Goal: Information Seeking & Learning: Learn about a topic

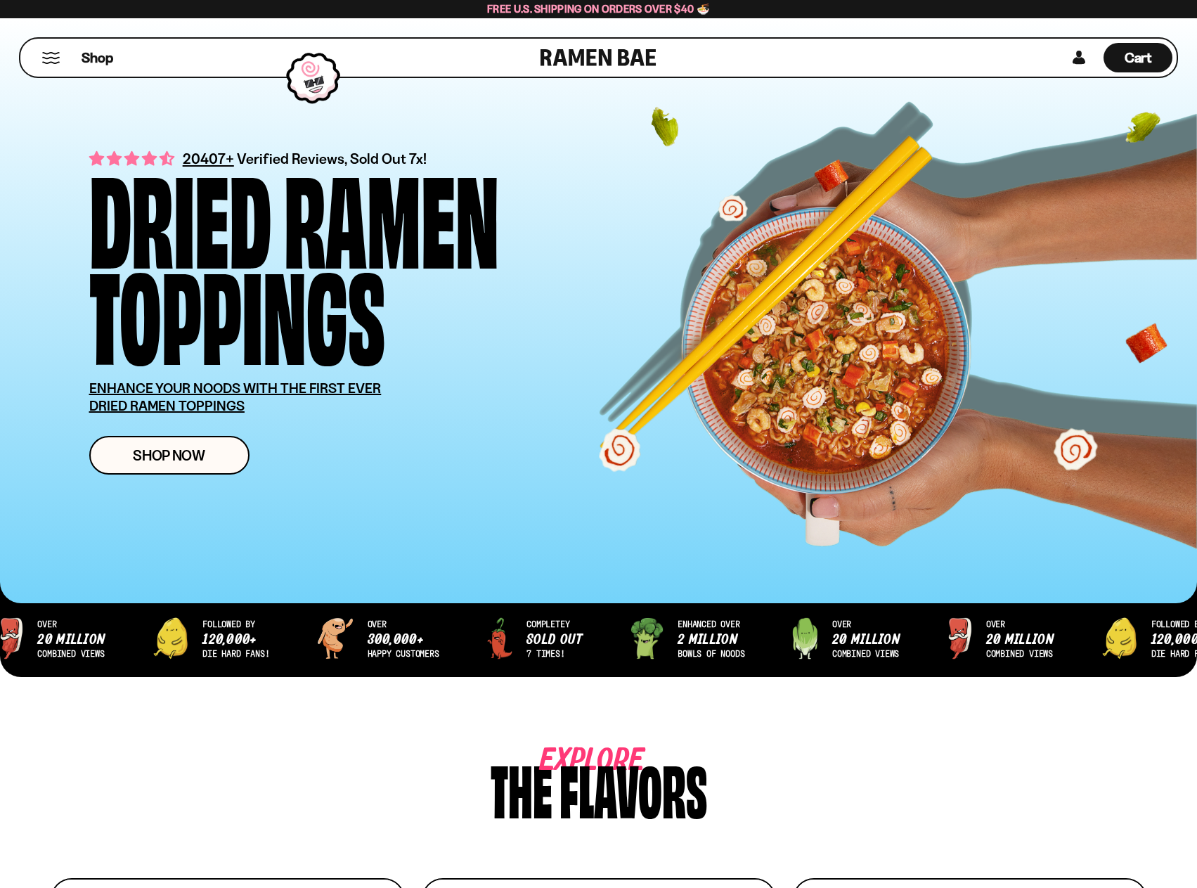
click at [52, 54] on button "Mobile Menu Trigger" at bounding box center [50, 58] width 19 height 12
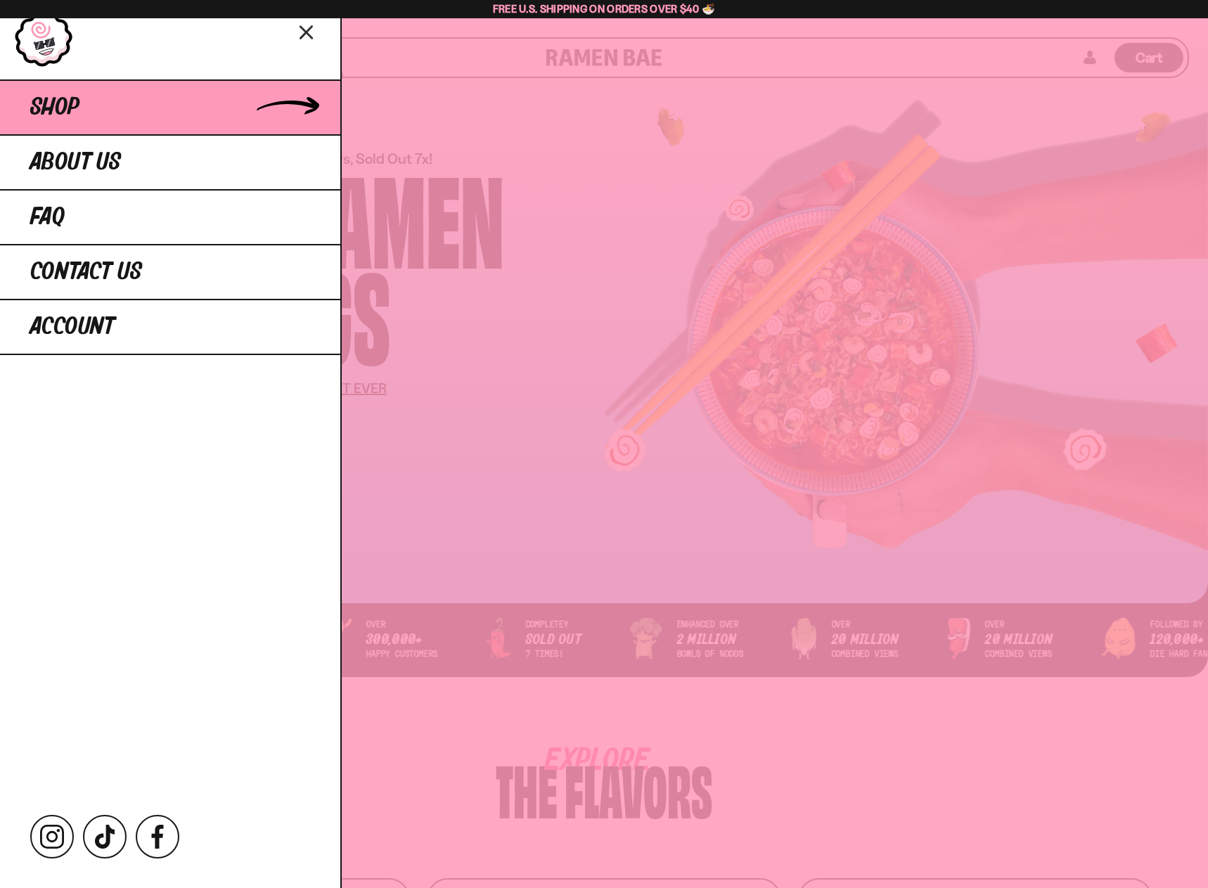
click at [232, 119] on link "Shop" at bounding box center [170, 106] width 340 height 55
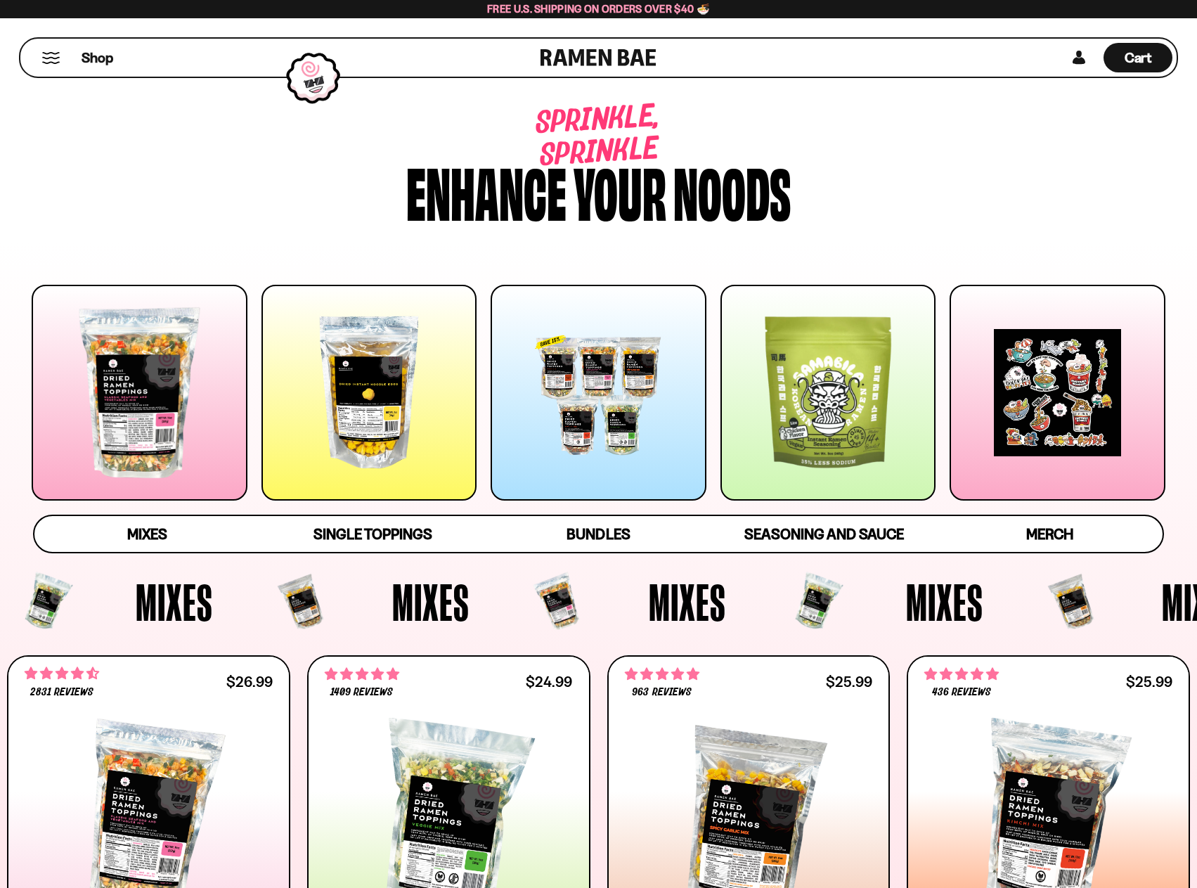
click at [556, 420] on div at bounding box center [599, 393] width 216 height 216
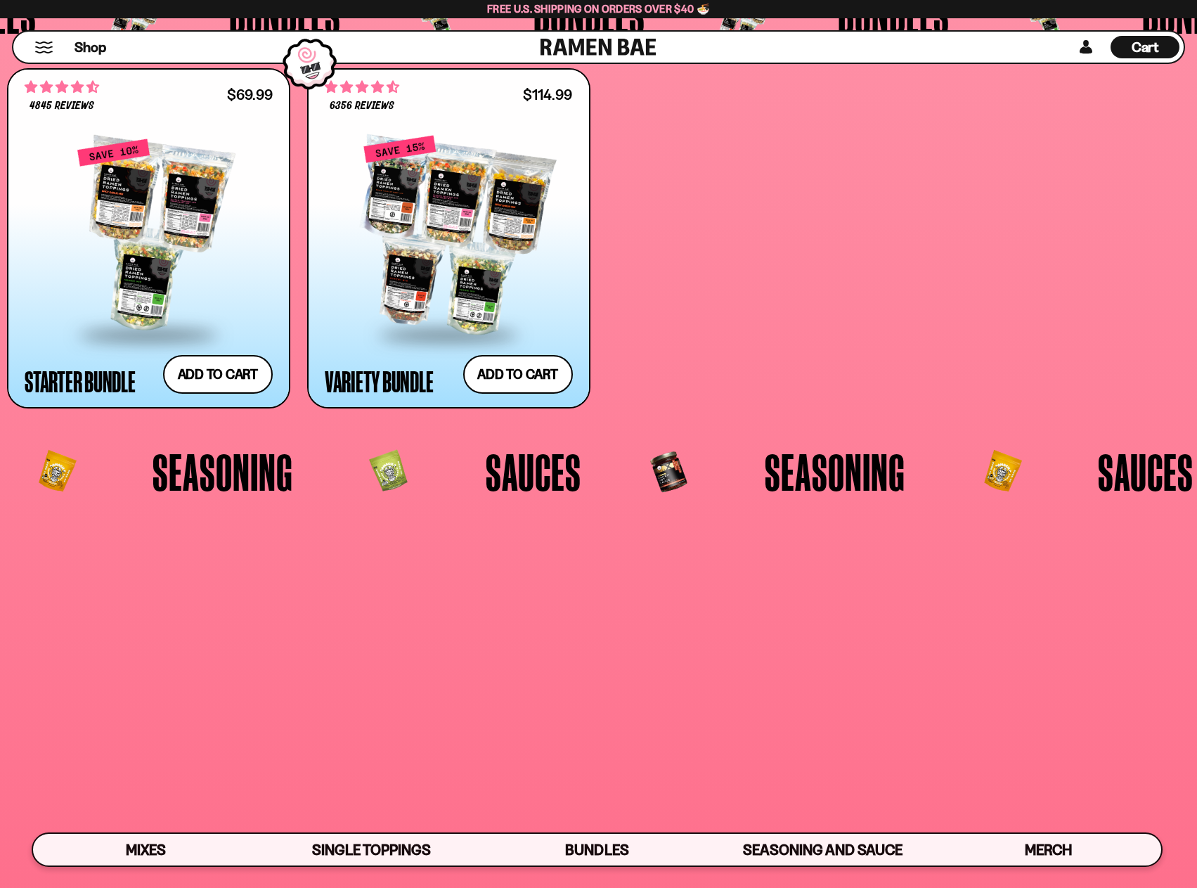
scroll to position [3342, 0]
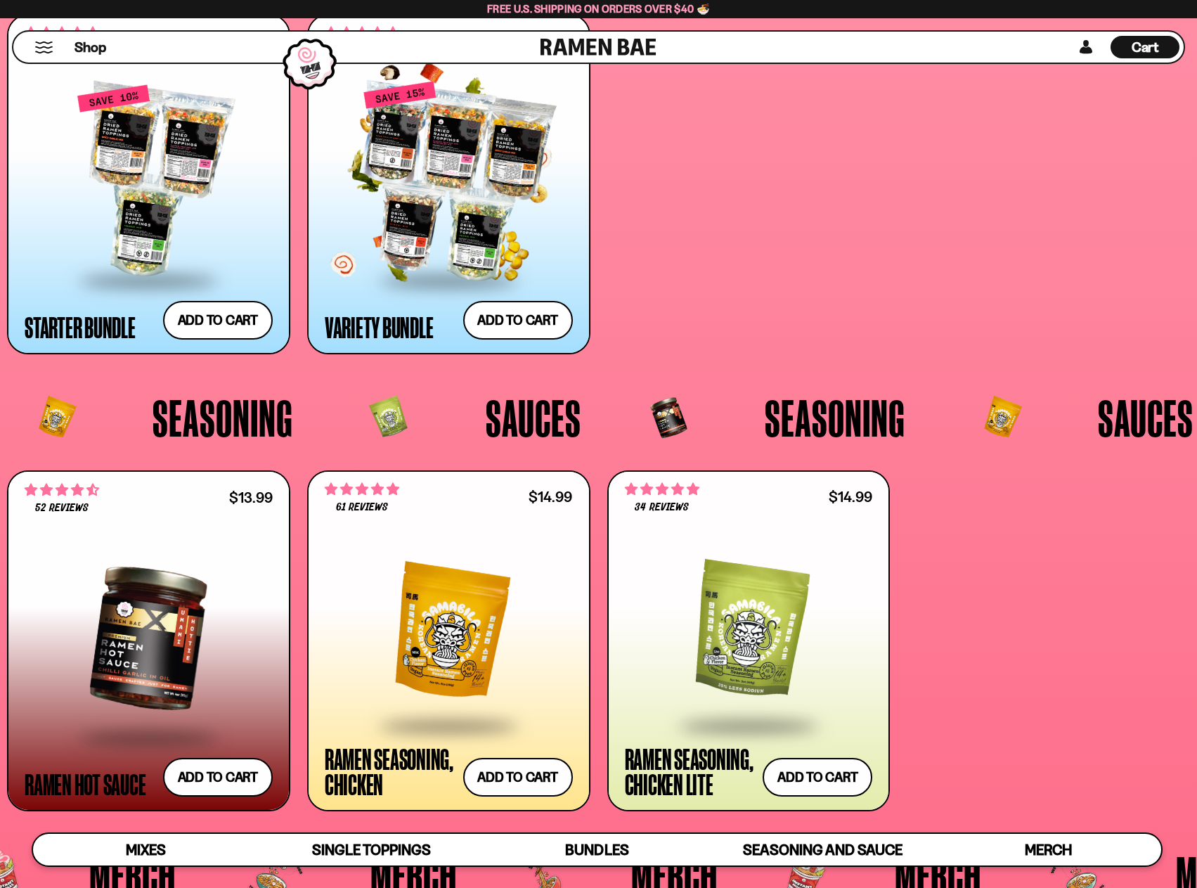
click at [443, 216] on div at bounding box center [449, 181] width 248 height 195
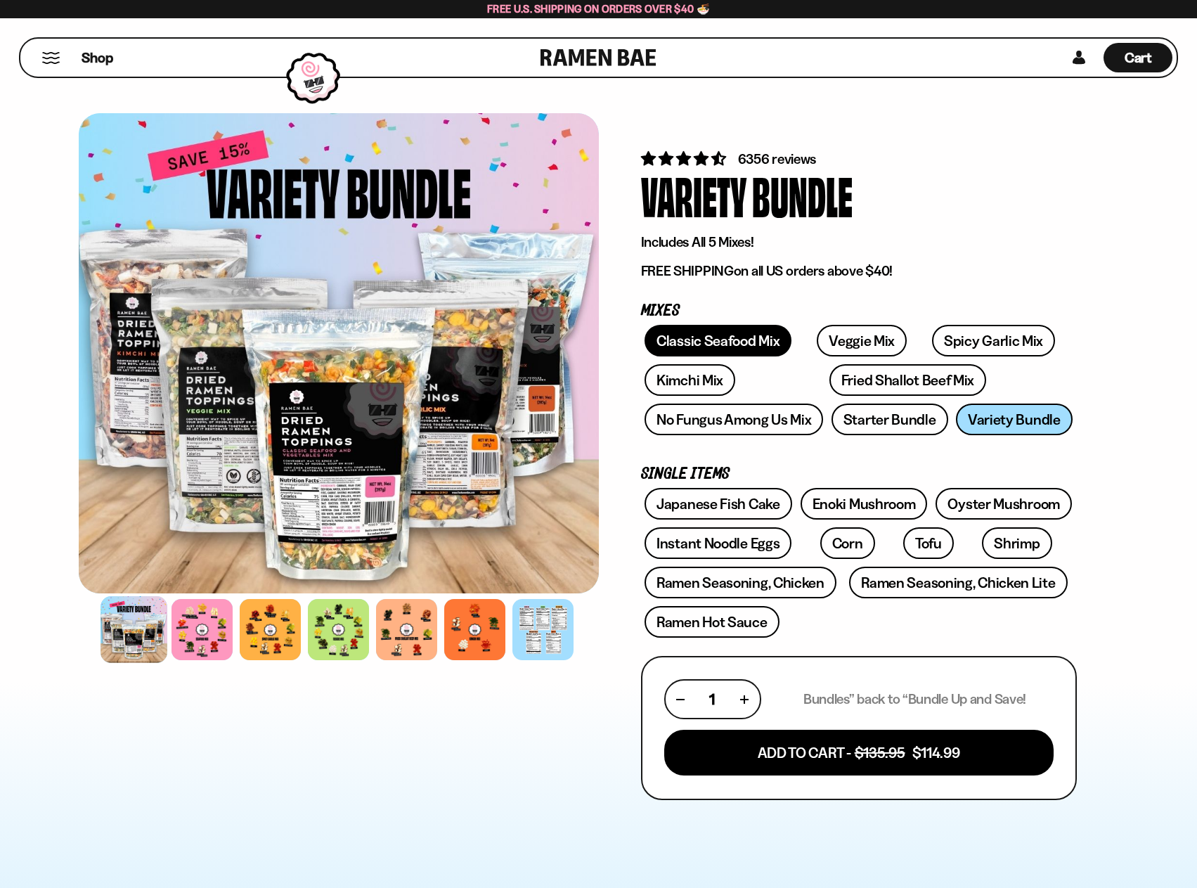
click at [748, 349] on link "Classic Seafood Mix" at bounding box center [718, 341] width 147 height 32
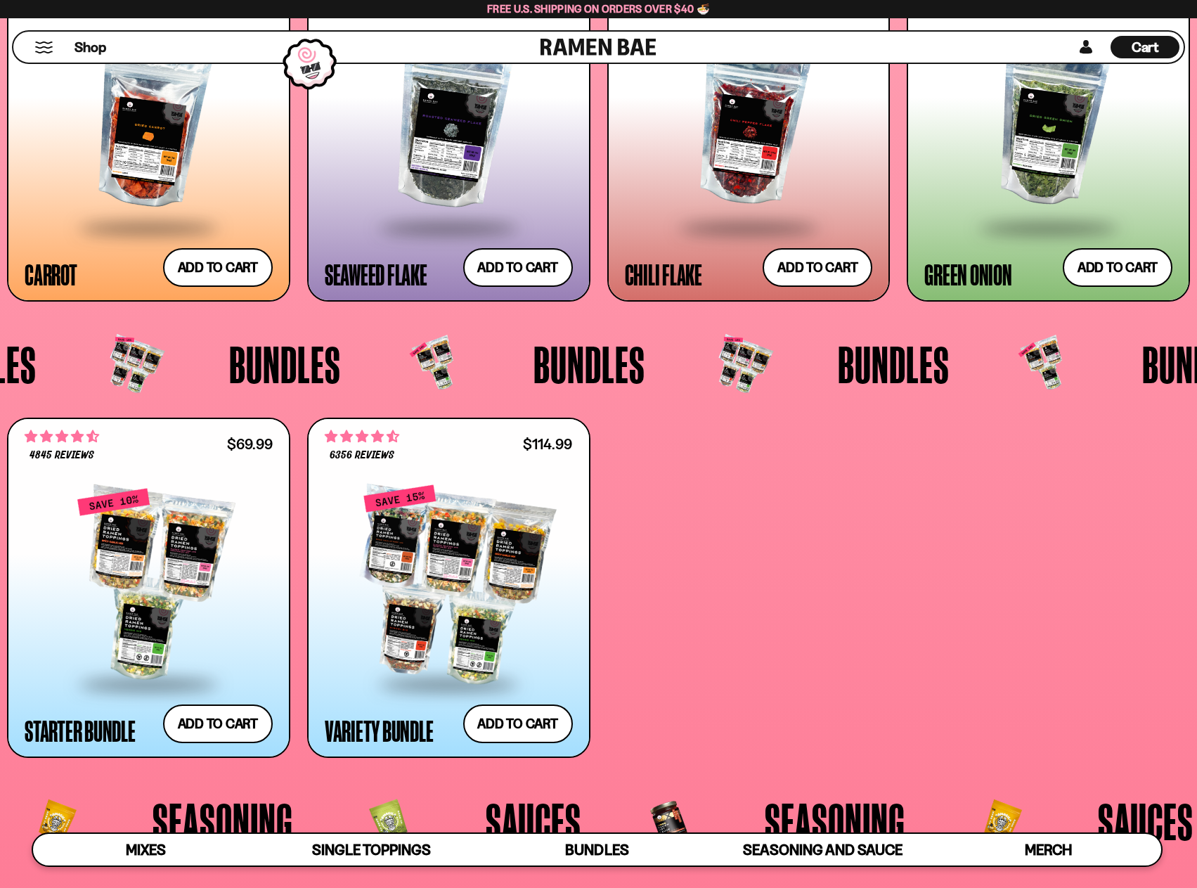
scroll to position [2710, 0]
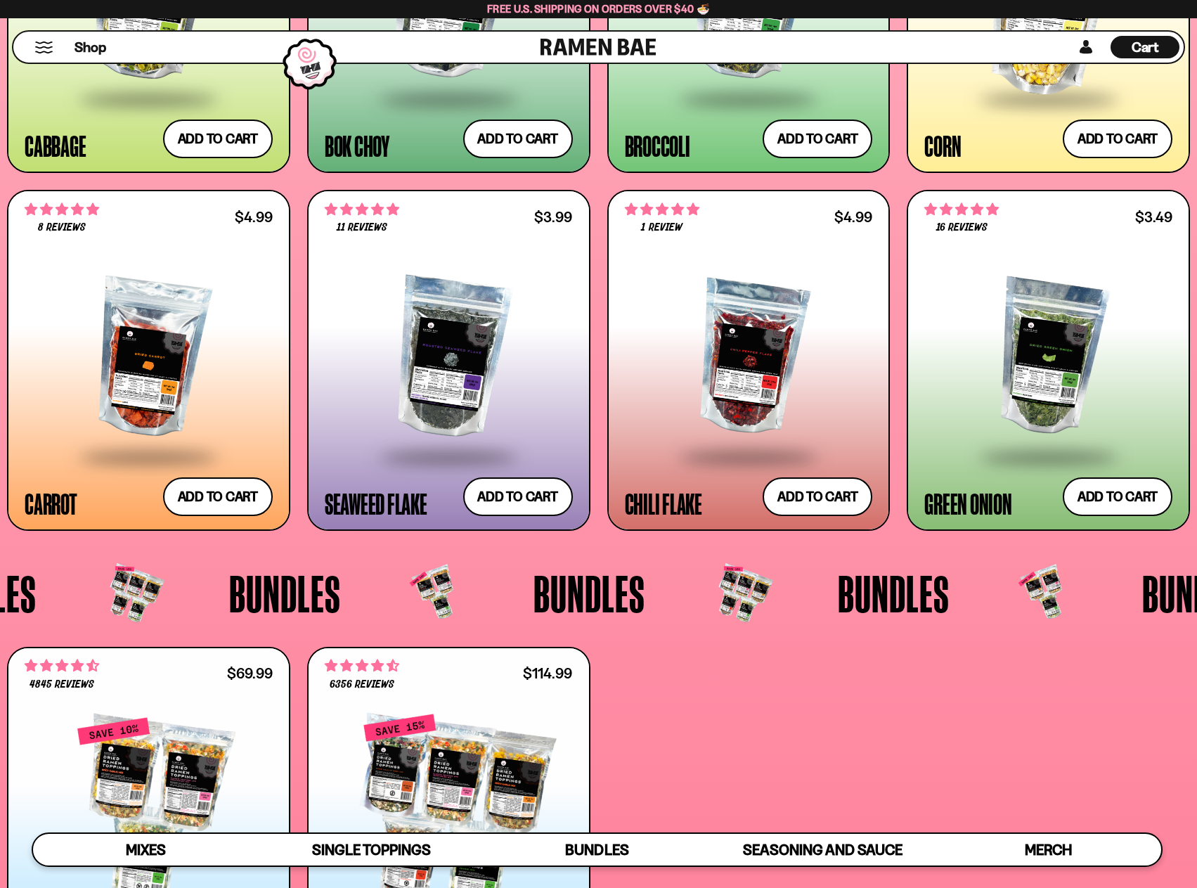
click at [46, 43] on button "Mobile Menu Trigger" at bounding box center [43, 47] width 19 height 12
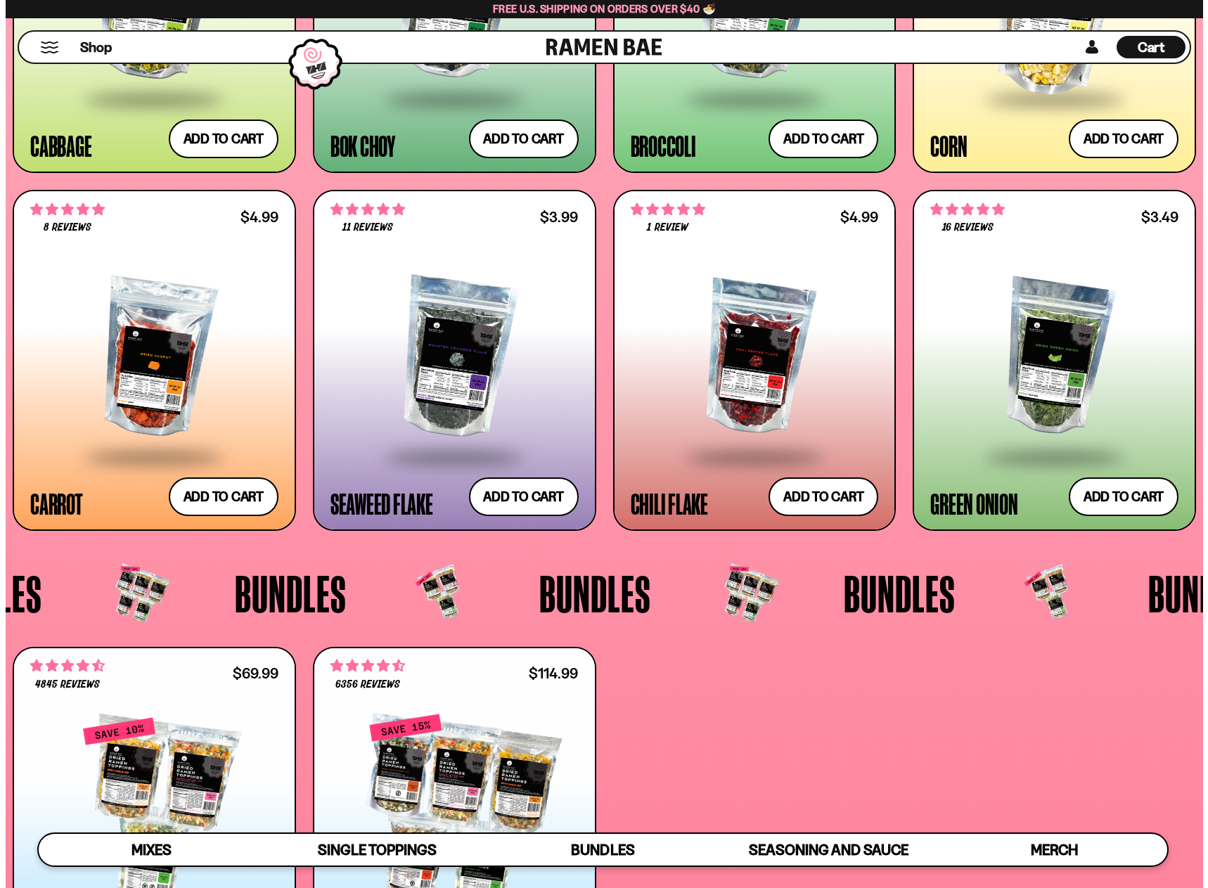
scroll to position [2728, 0]
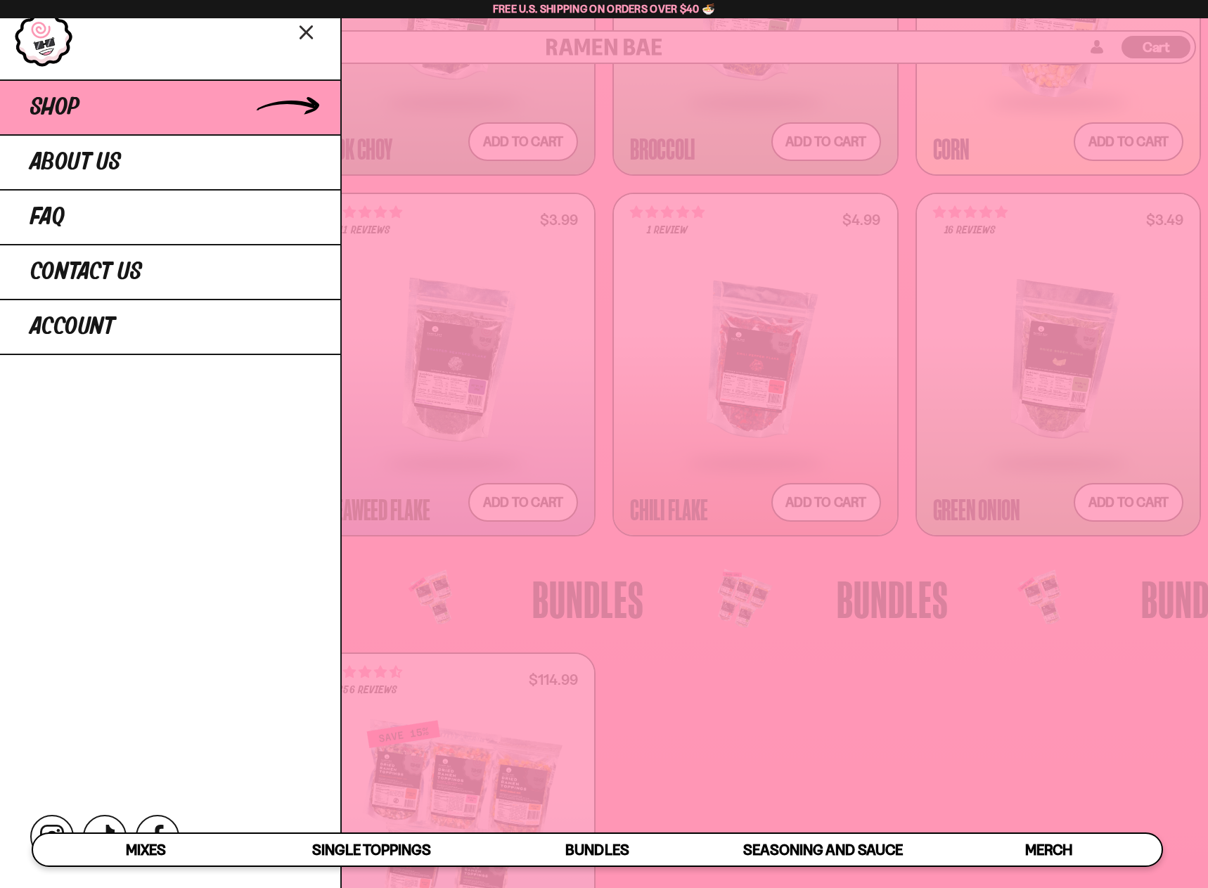
click at [141, 113] on link "Shop" at bounding box center [170, 106] width 340 height 55
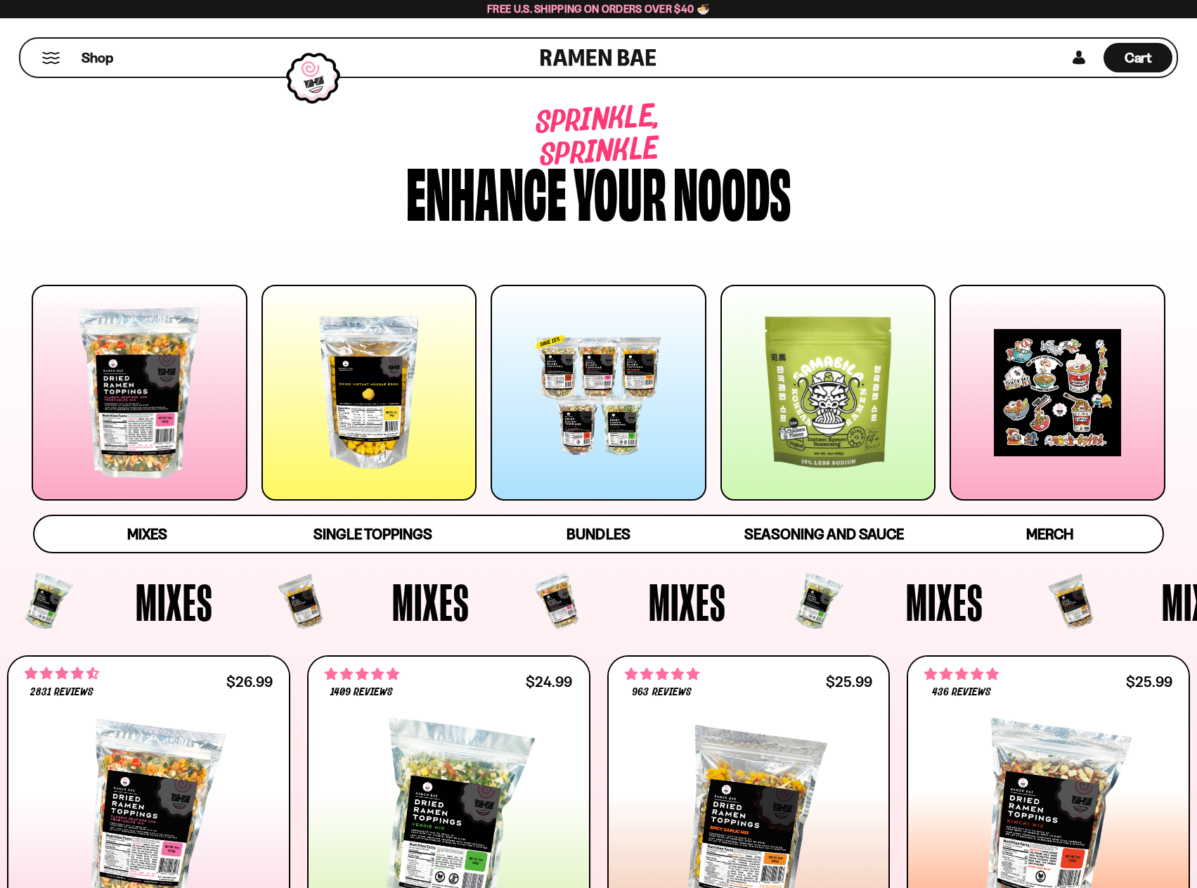
click at [852, 399] on div at bounding box center [828, 393] width 216 height 216
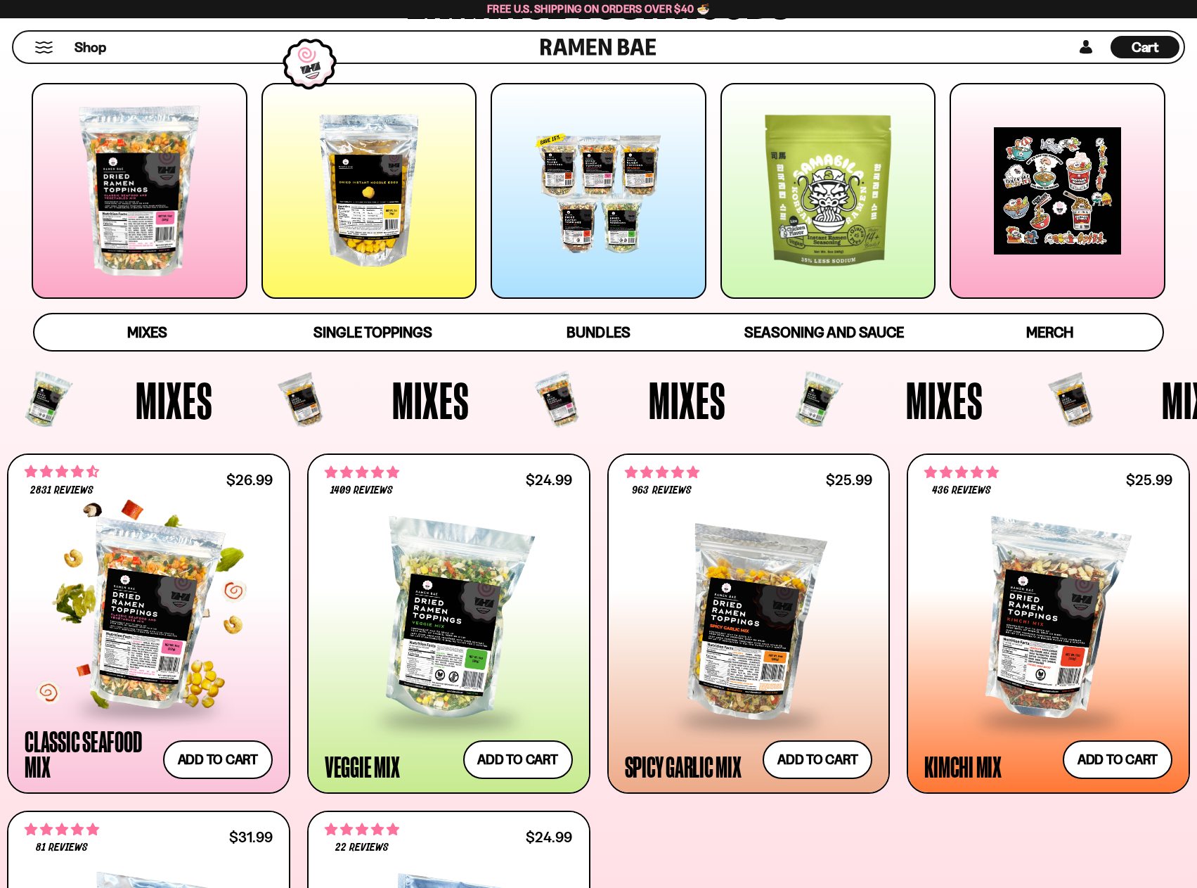
scroll to position [281, 0]
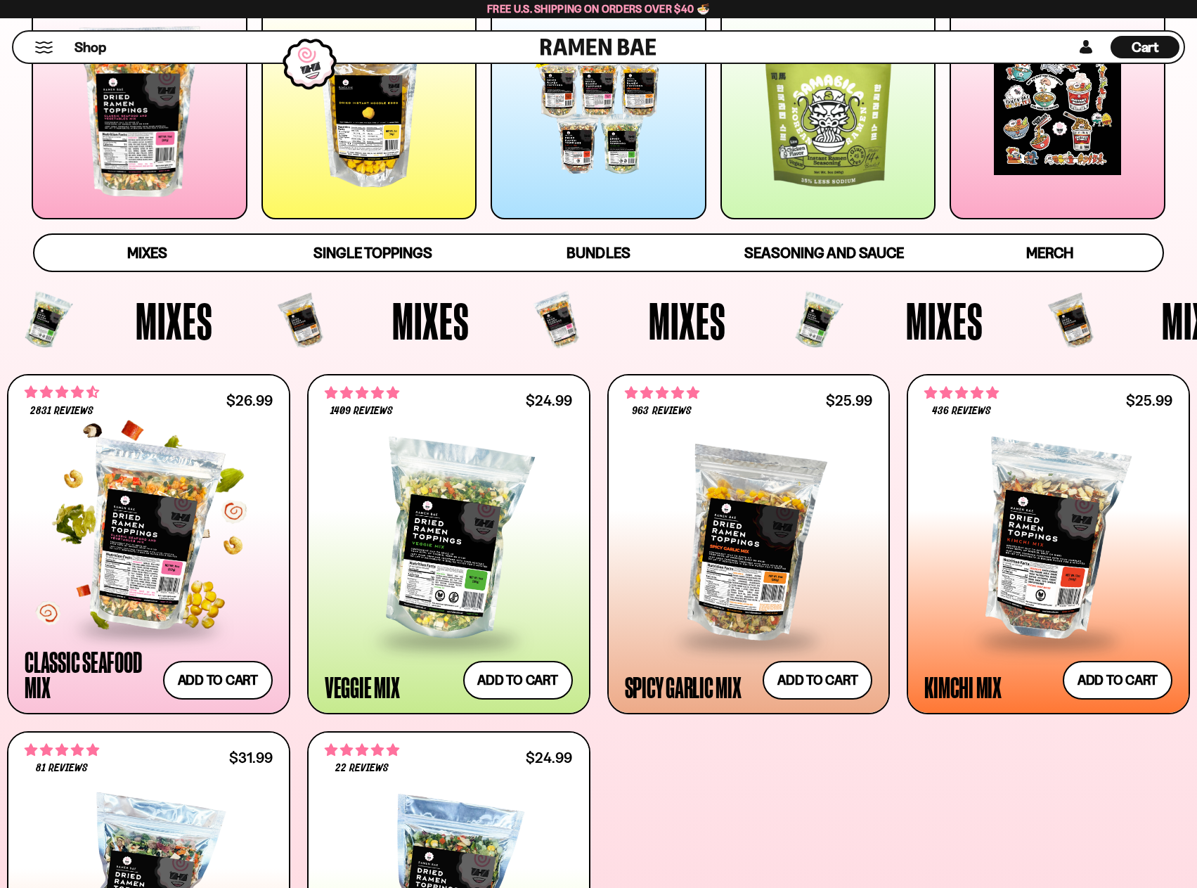
click at [136, 563] on div at bounding box center [149, 534] width 248 height 185
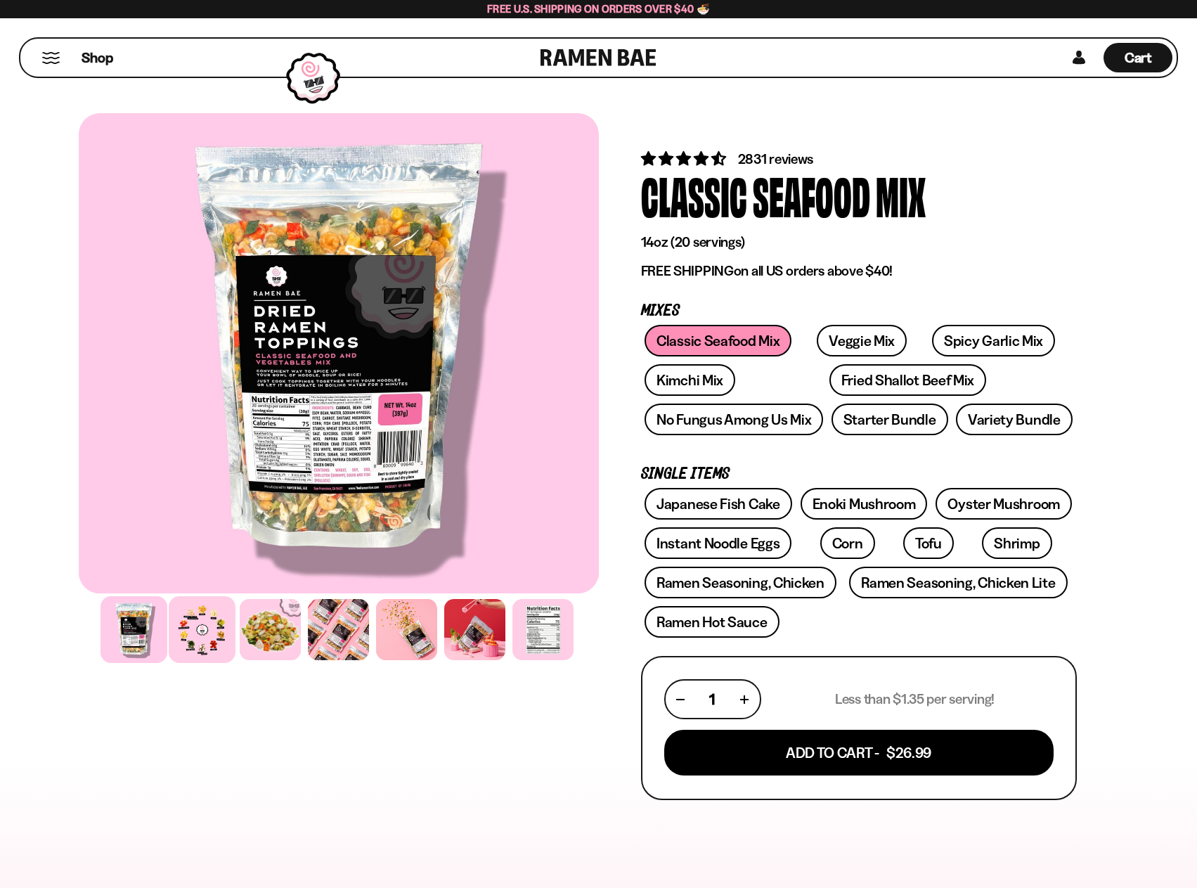
click at [195, 630] on div at bounding box center [202, 629] width 67 height 67
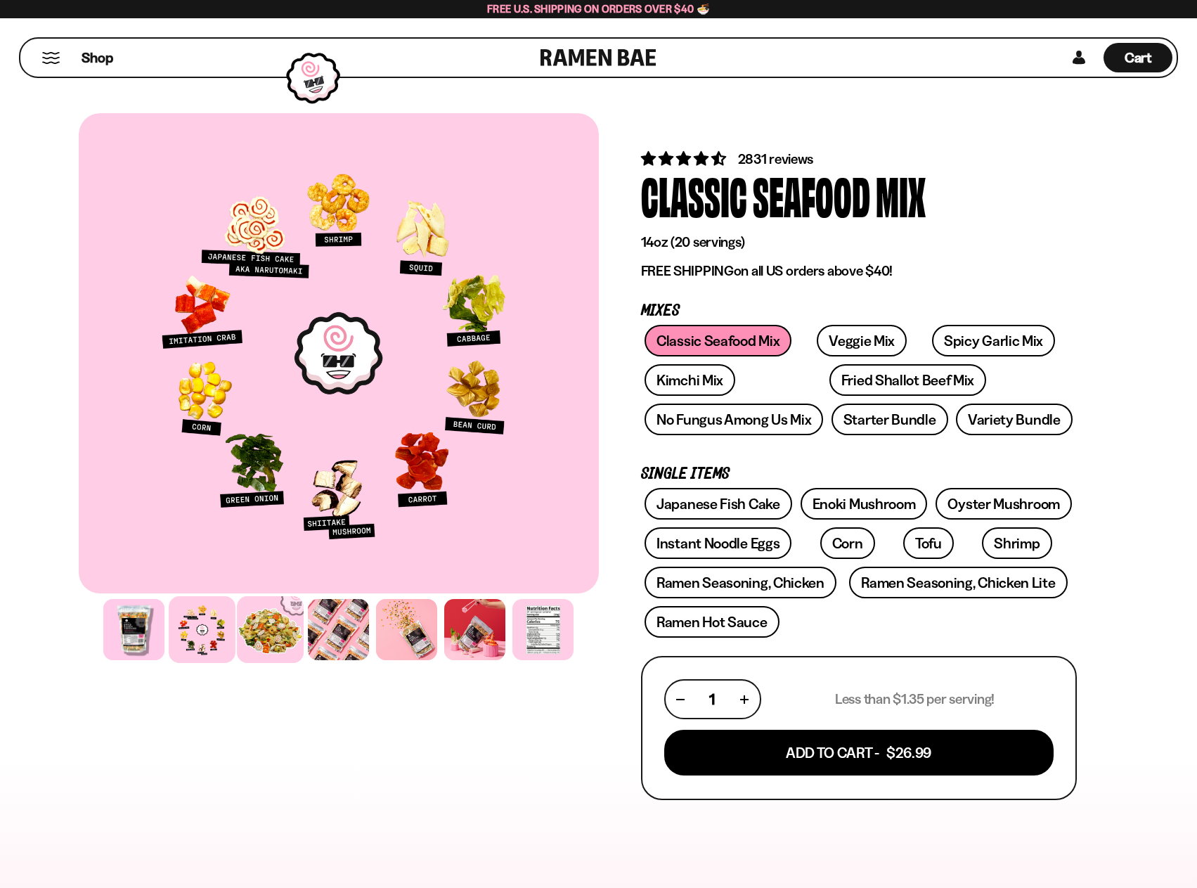
click at [257, 630] on div at bounding box center [270, 629] width 67 height 67
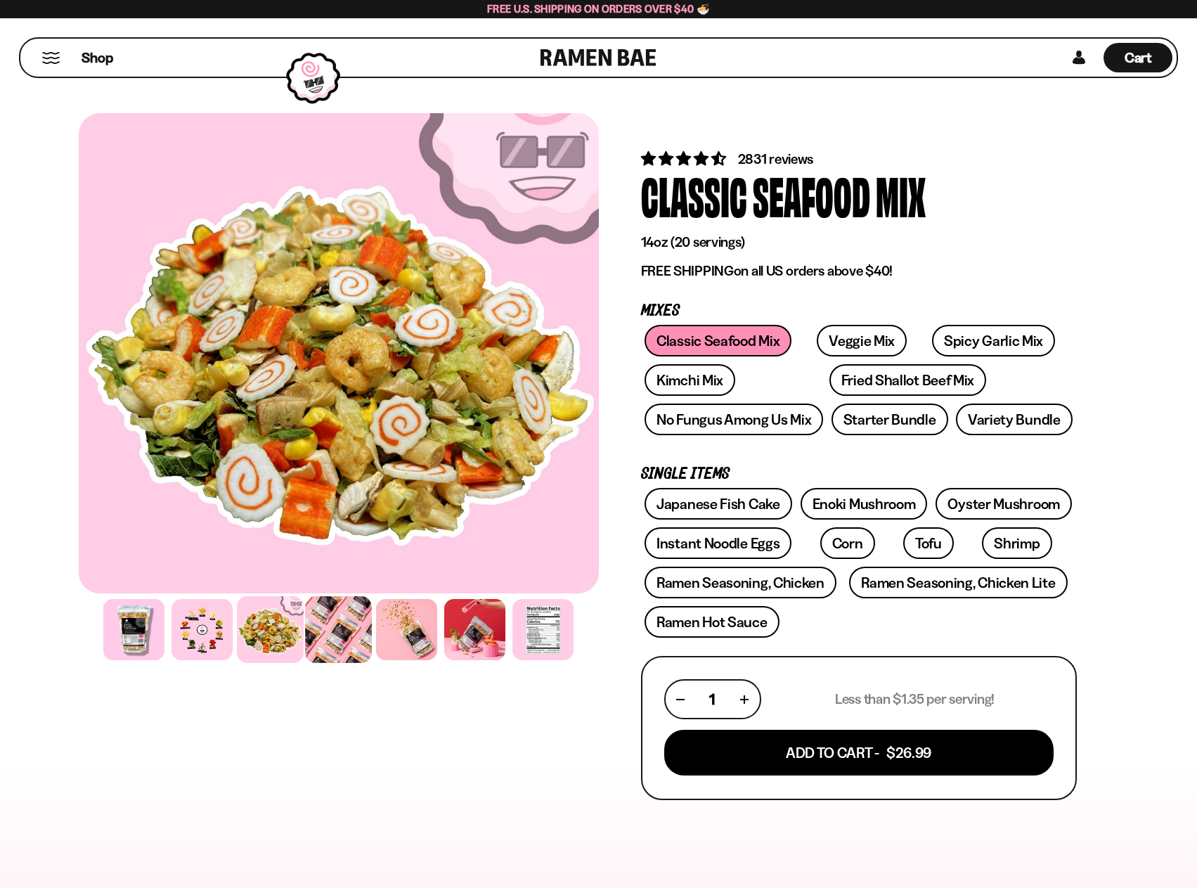
click at [319, 622] on div at bounding box center [338, 629] width 67 height 67
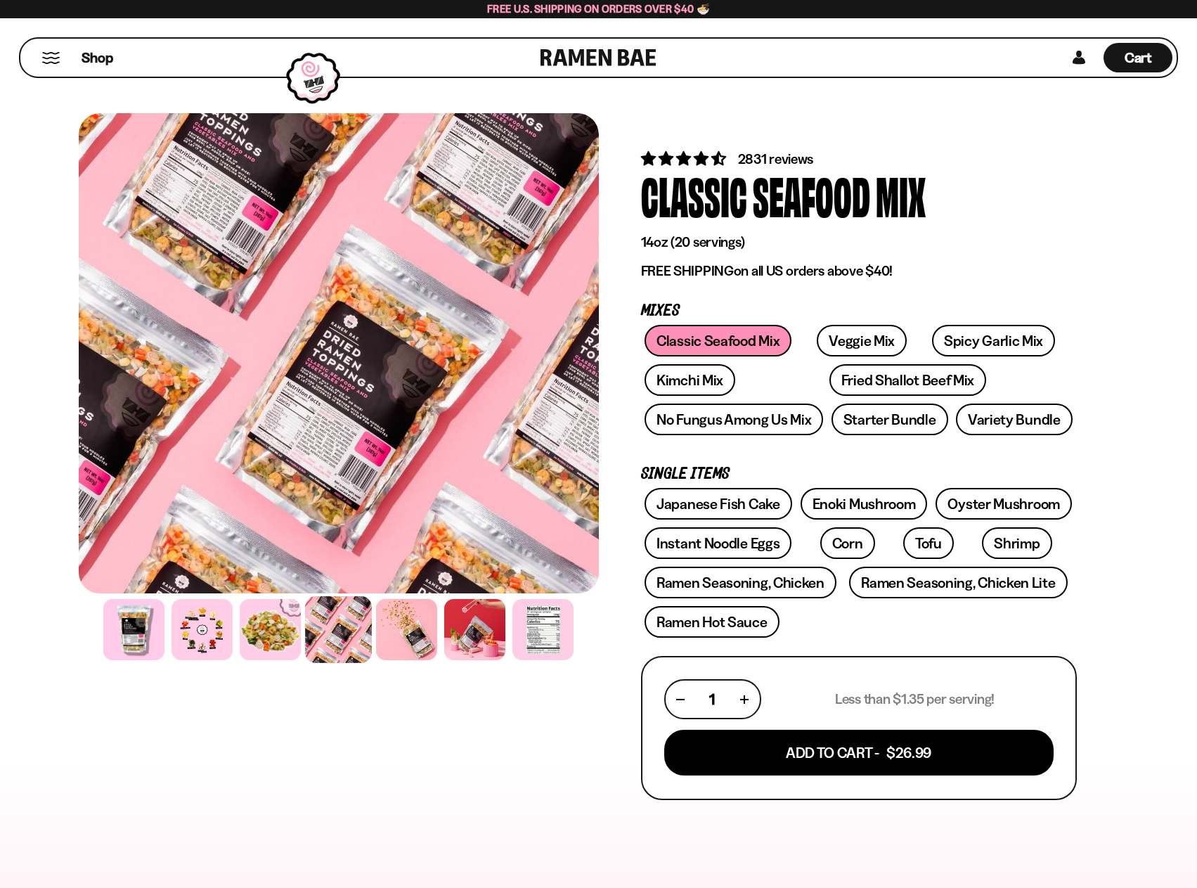
click at [771, 153] on span "2831 reviews" at bounding box center [776, 158] width 76 height 17
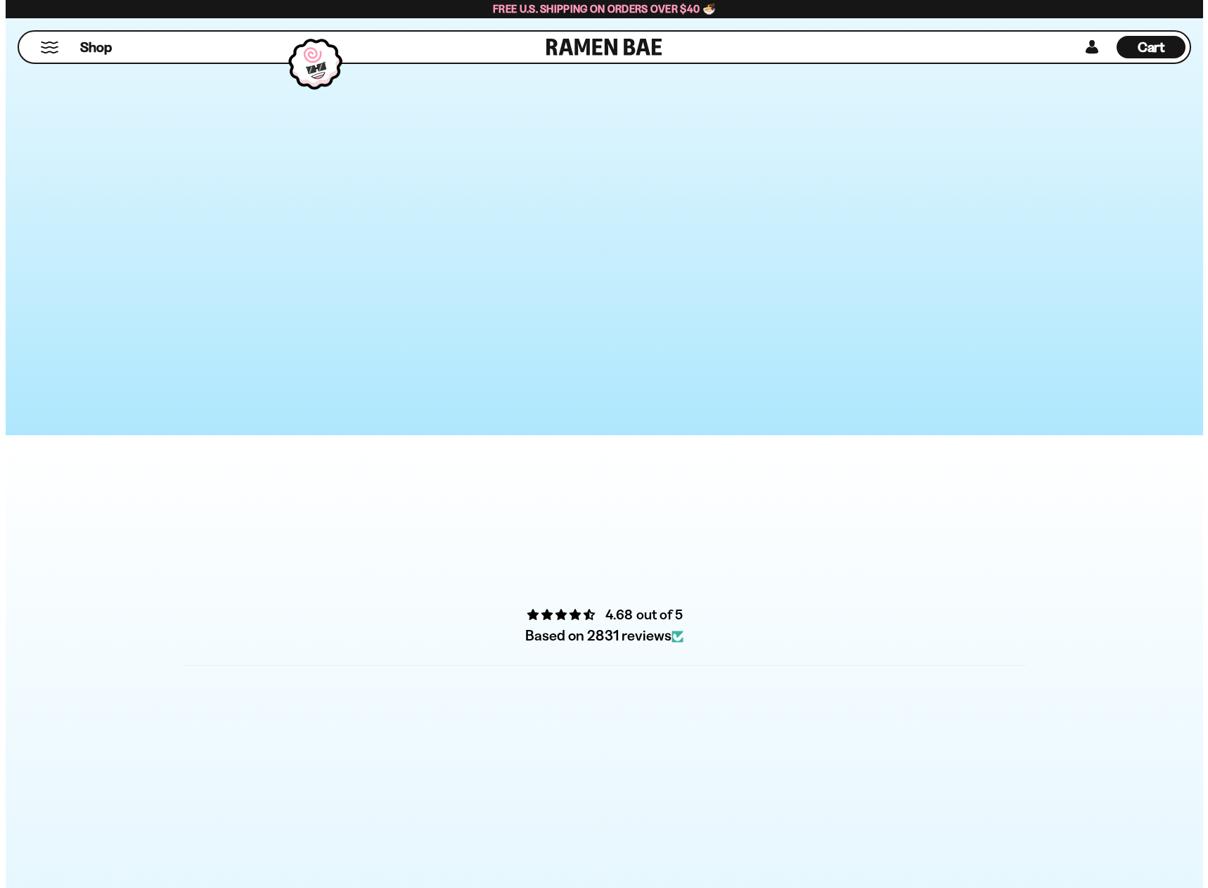
scroll to position [4866, 0]
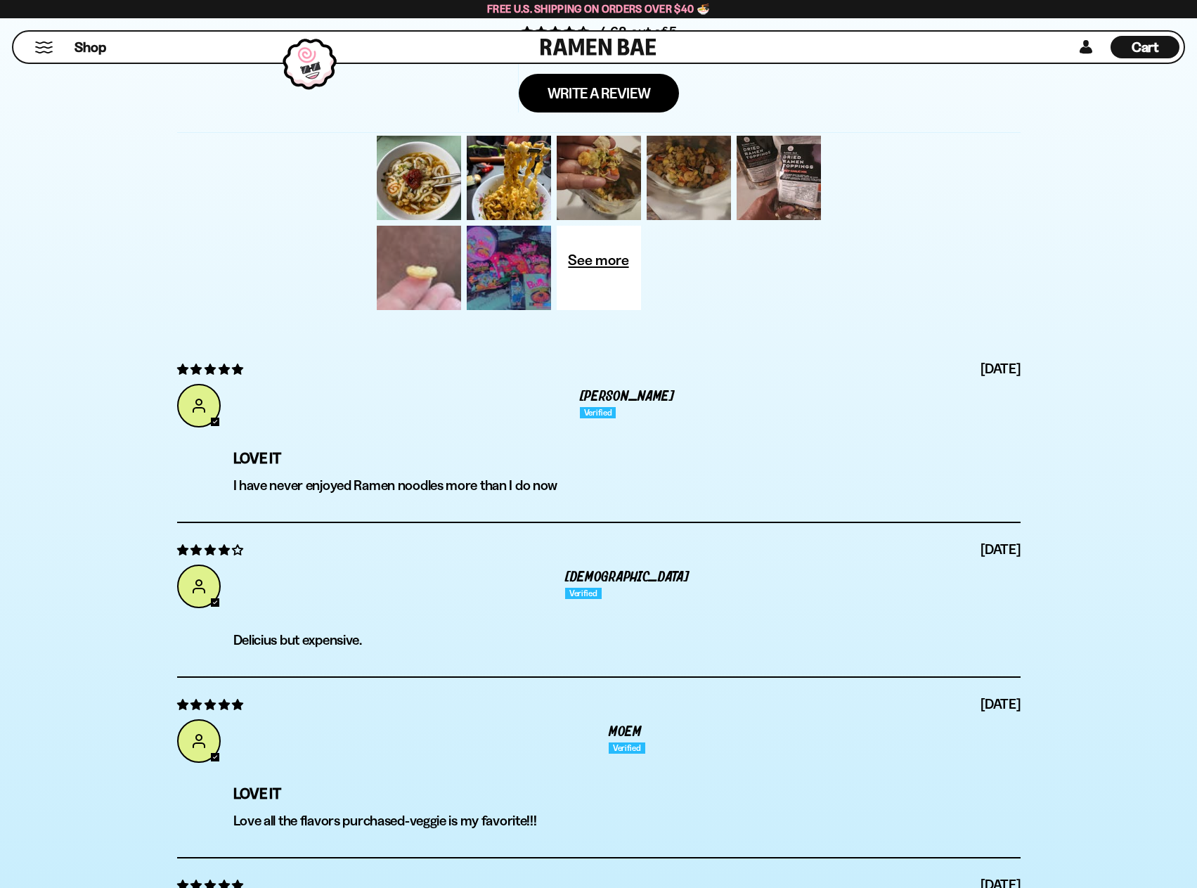
click at [422, 280] on div at bounding box center [419, 268] width 90 height 90
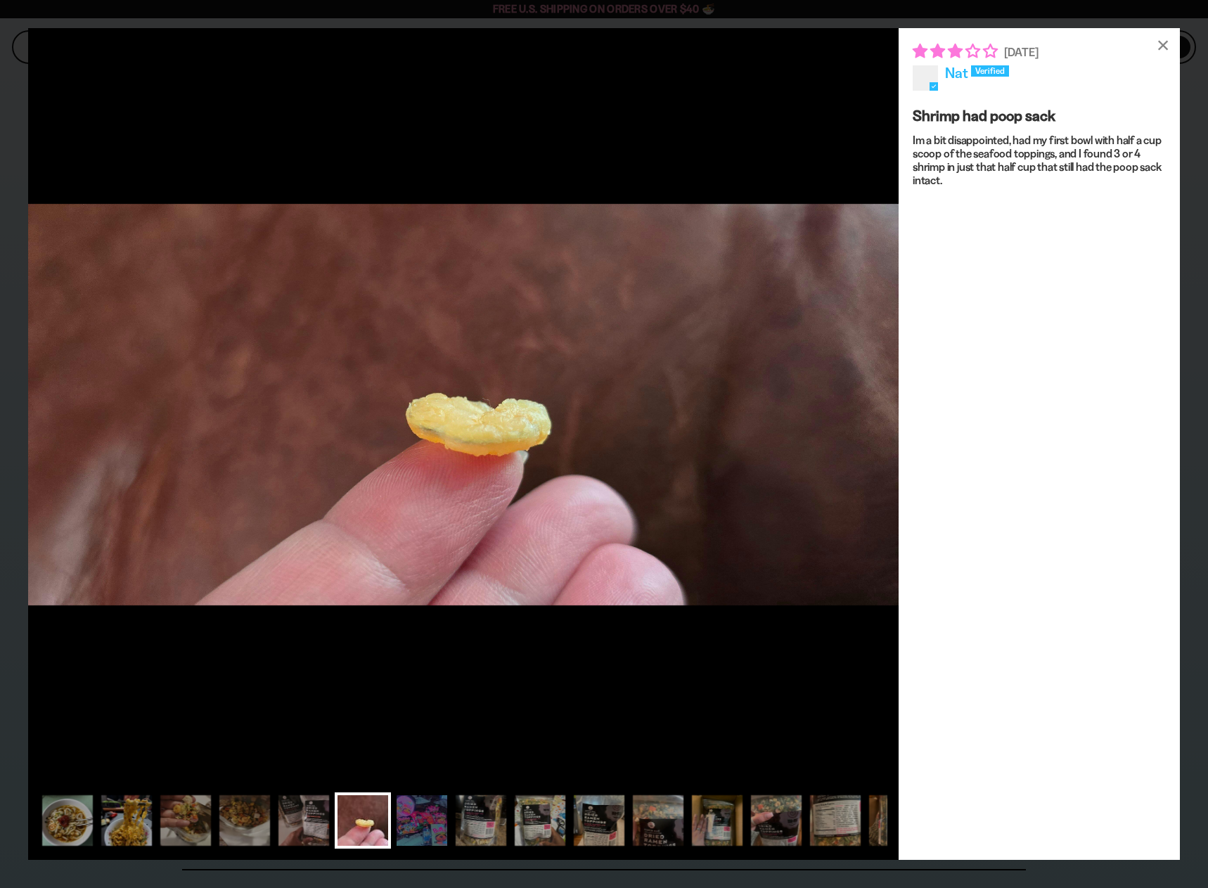
drag, startPoint x: 337, startPoint y: 182, endPoint x: 328, endPoint y: 180, distance: 10.1
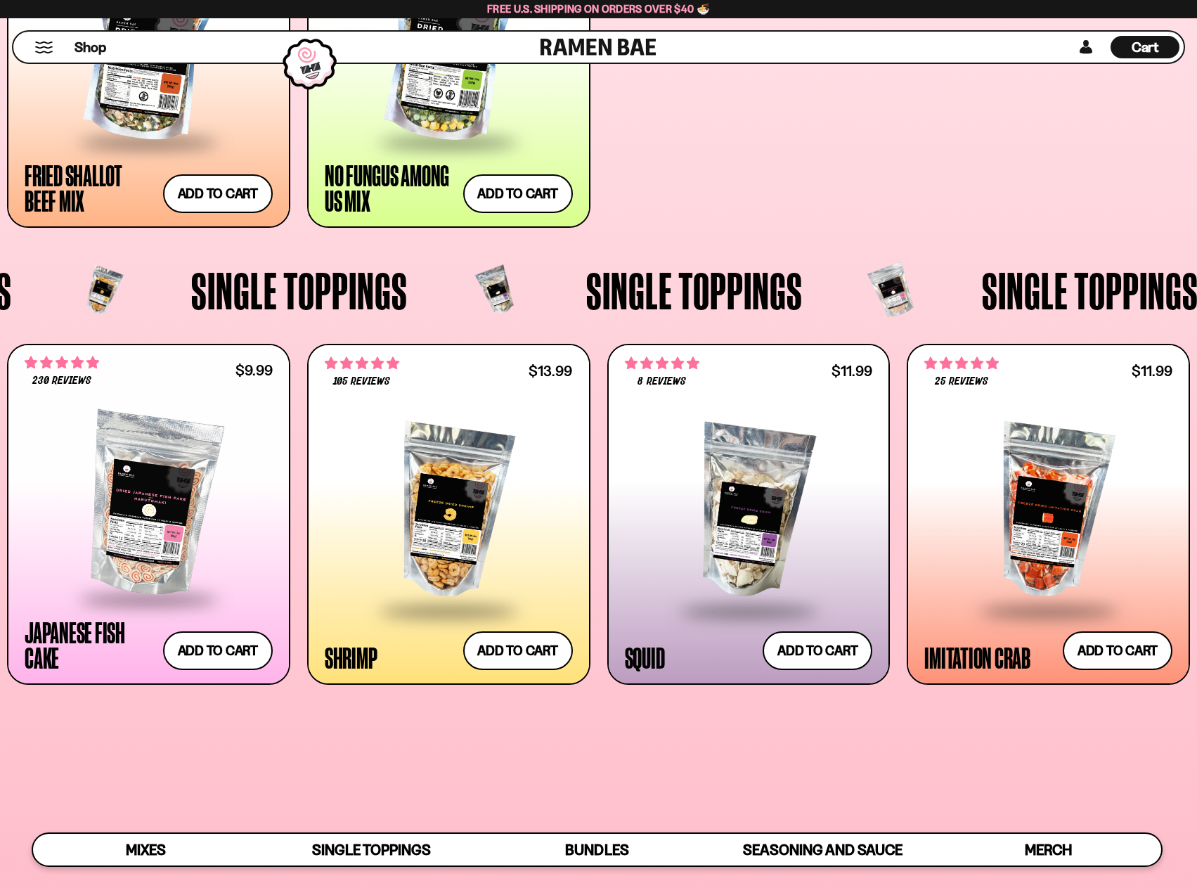
scroll to position [1195, 0]
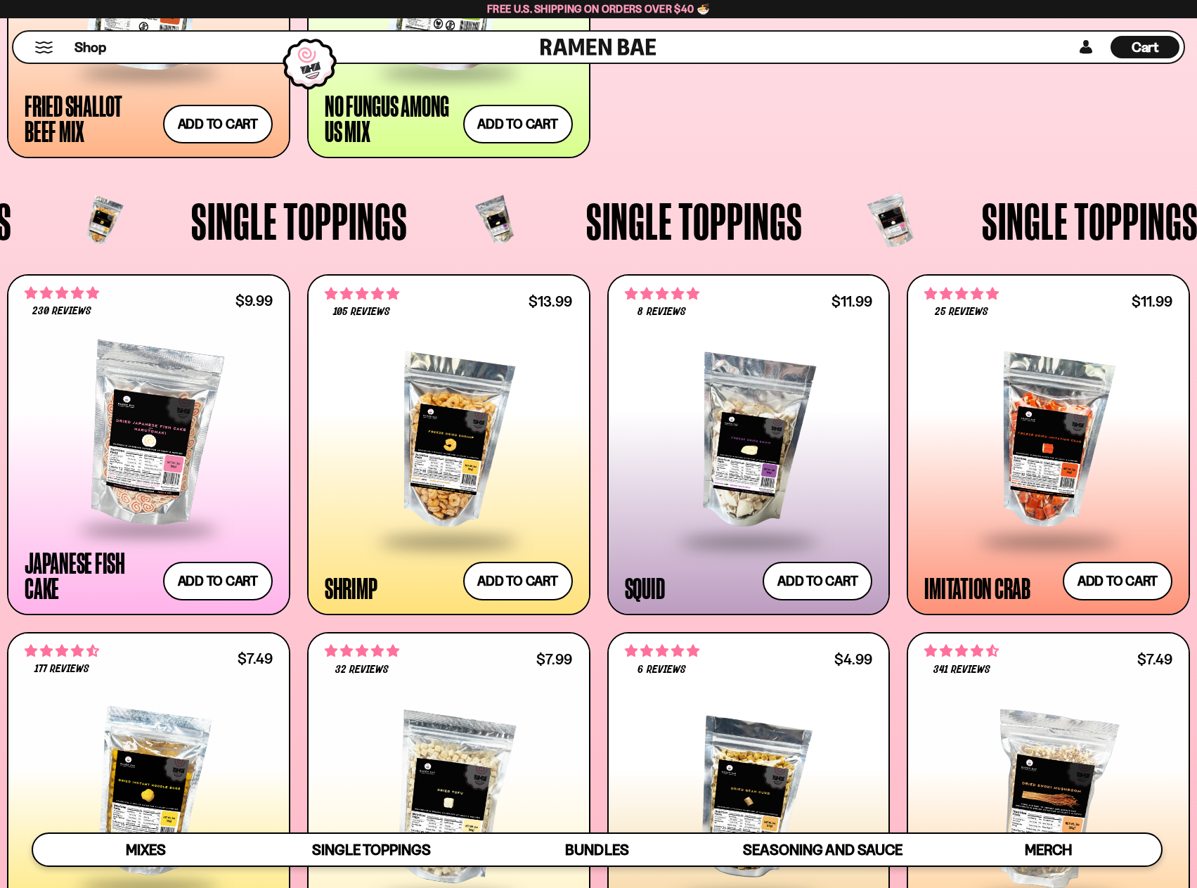
click at [425, 423] on div at bounding box center [449, 441] width 248 height 195
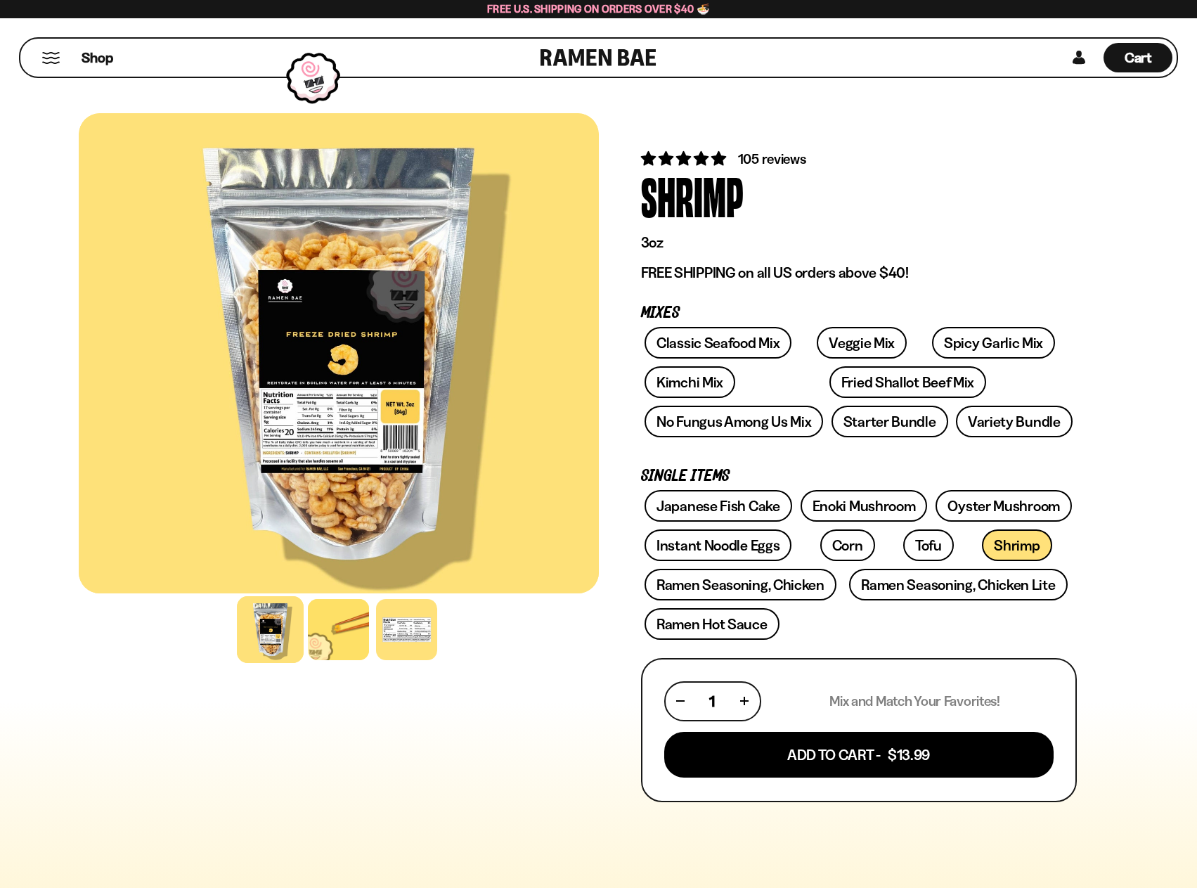
click at [409, 380] on div at bounding box center [339, 353] width 520 height 480
click at [339, 642] on div at bounding box center [338, 629] width 67 height 67
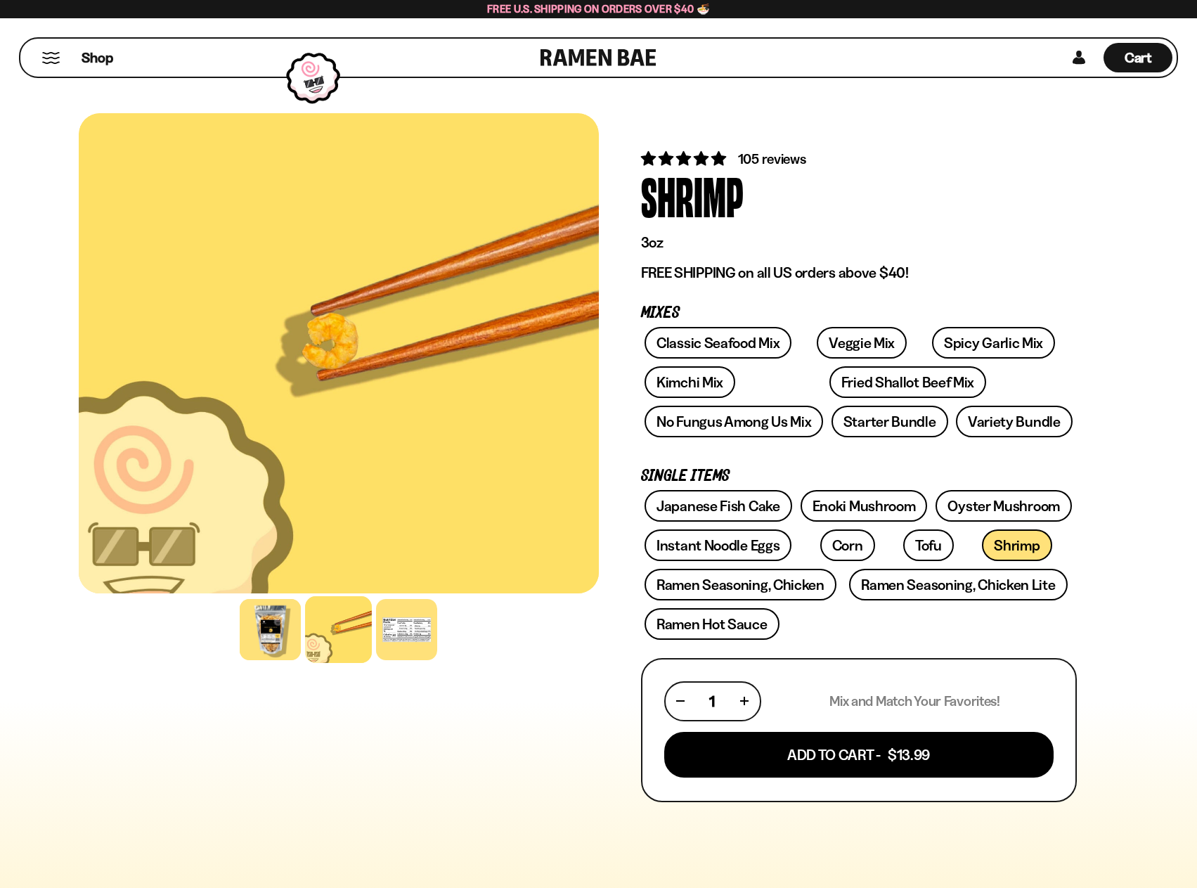
click at [782, 157] on span "105 reviews" at bounding box center [772, 158] width 68 height 17
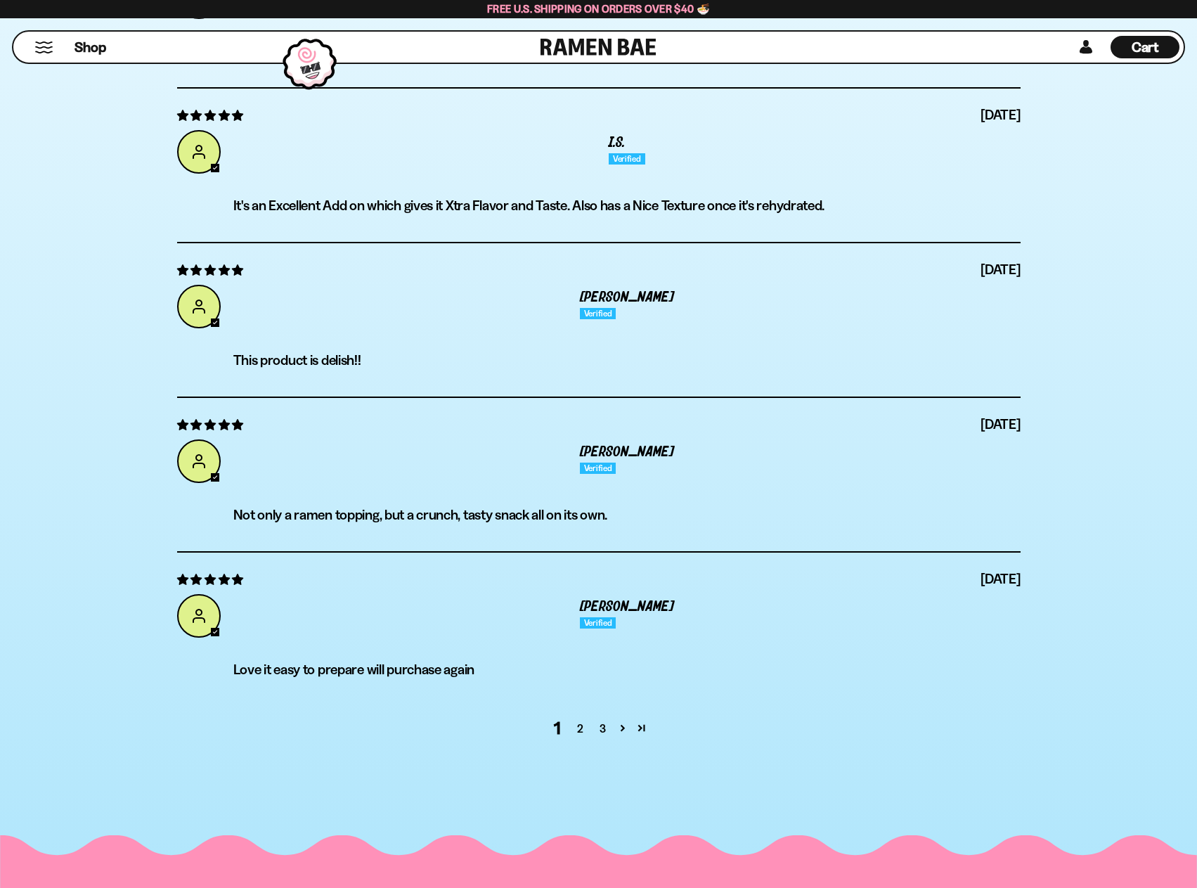
scroll to position [5089, 0]
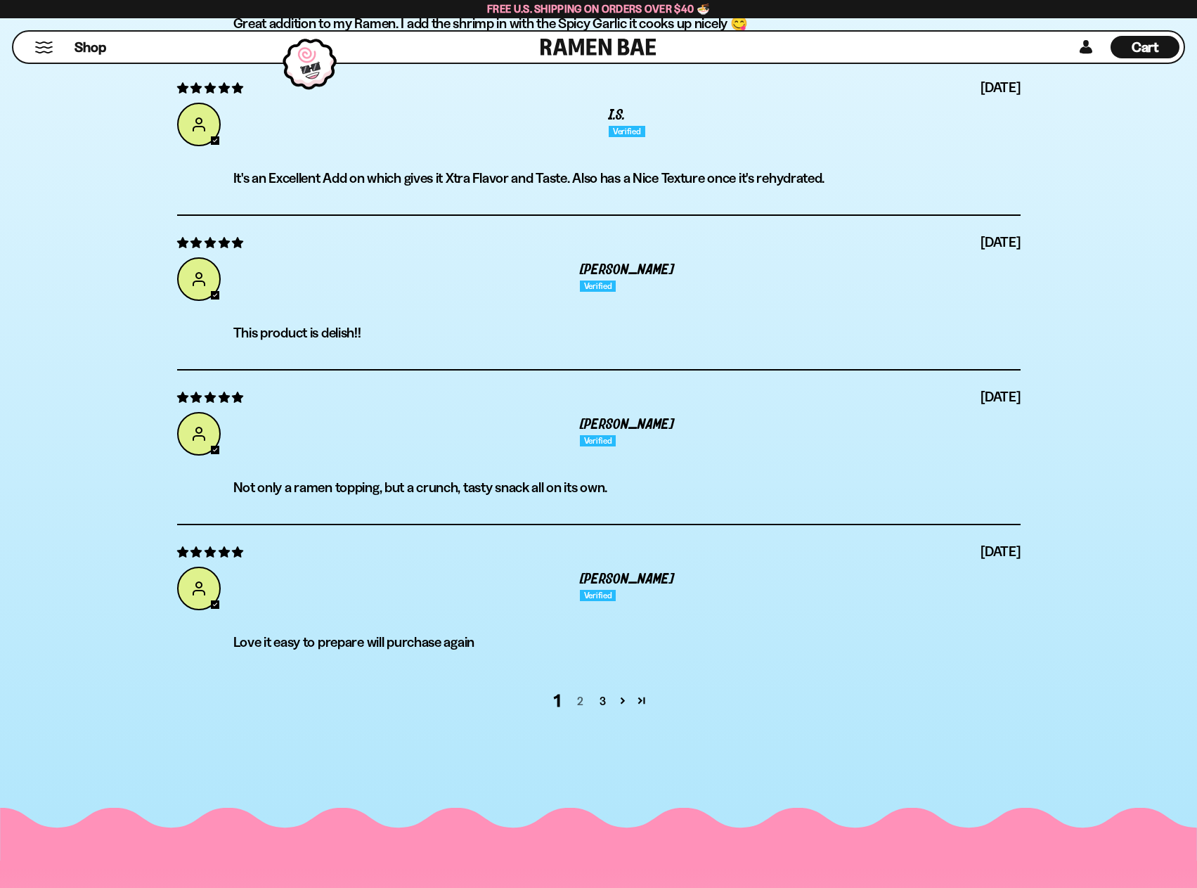
click at [580, 697] on link "2" at bounding box center [580, 700] width 22 height 17
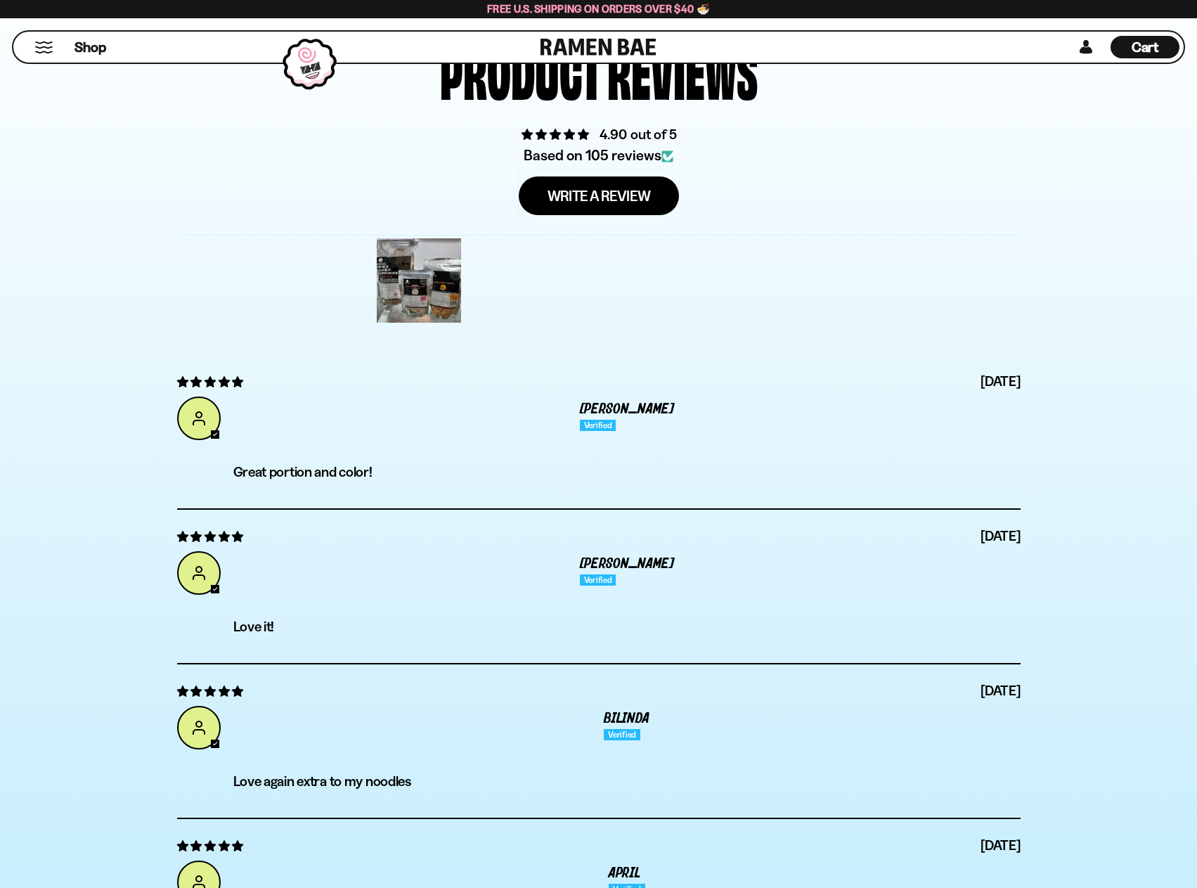
scroll to position [4292, 0]
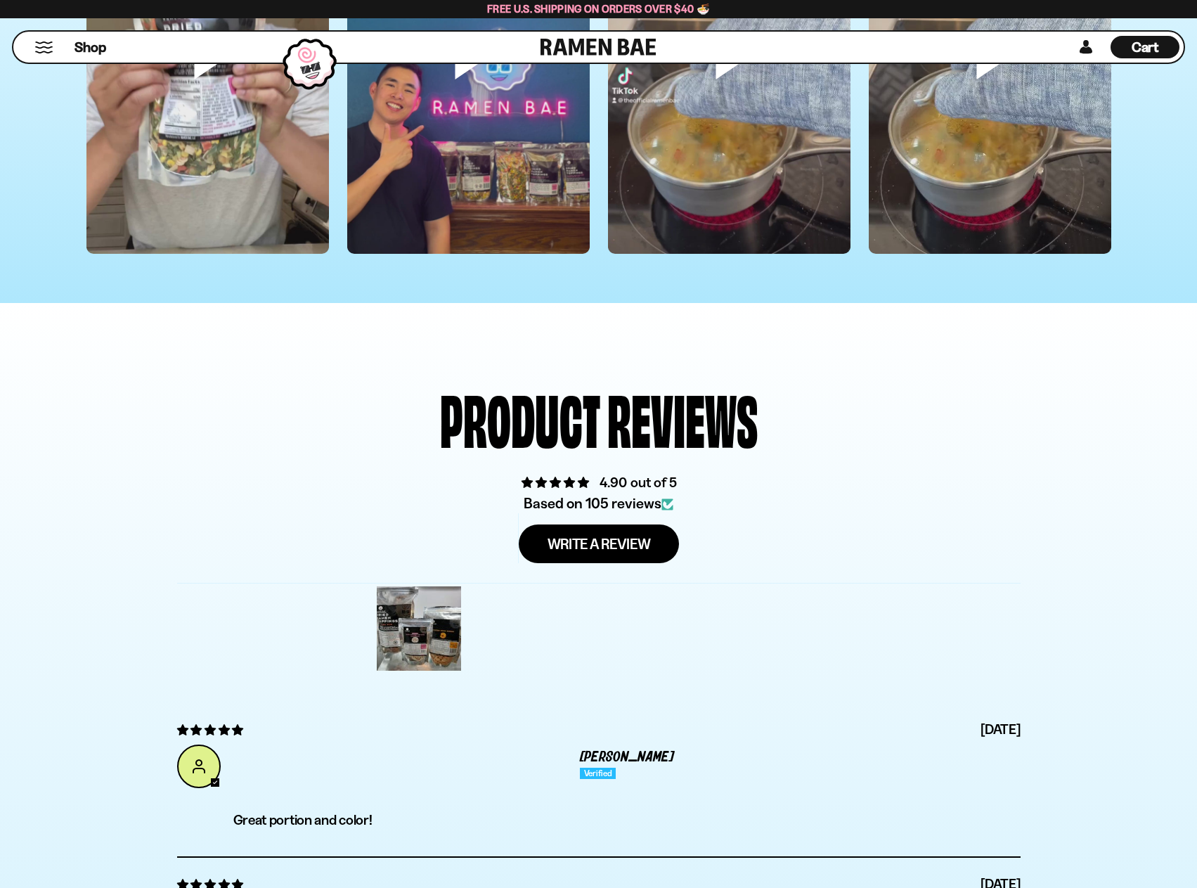
click at [44, 53] on div "Shop" at bounding box center [279, 47] width 523 height 31
click at [47, 45] on button "Mobile Menu Trigger" at bounding box center [43, 47] width 19 height 12
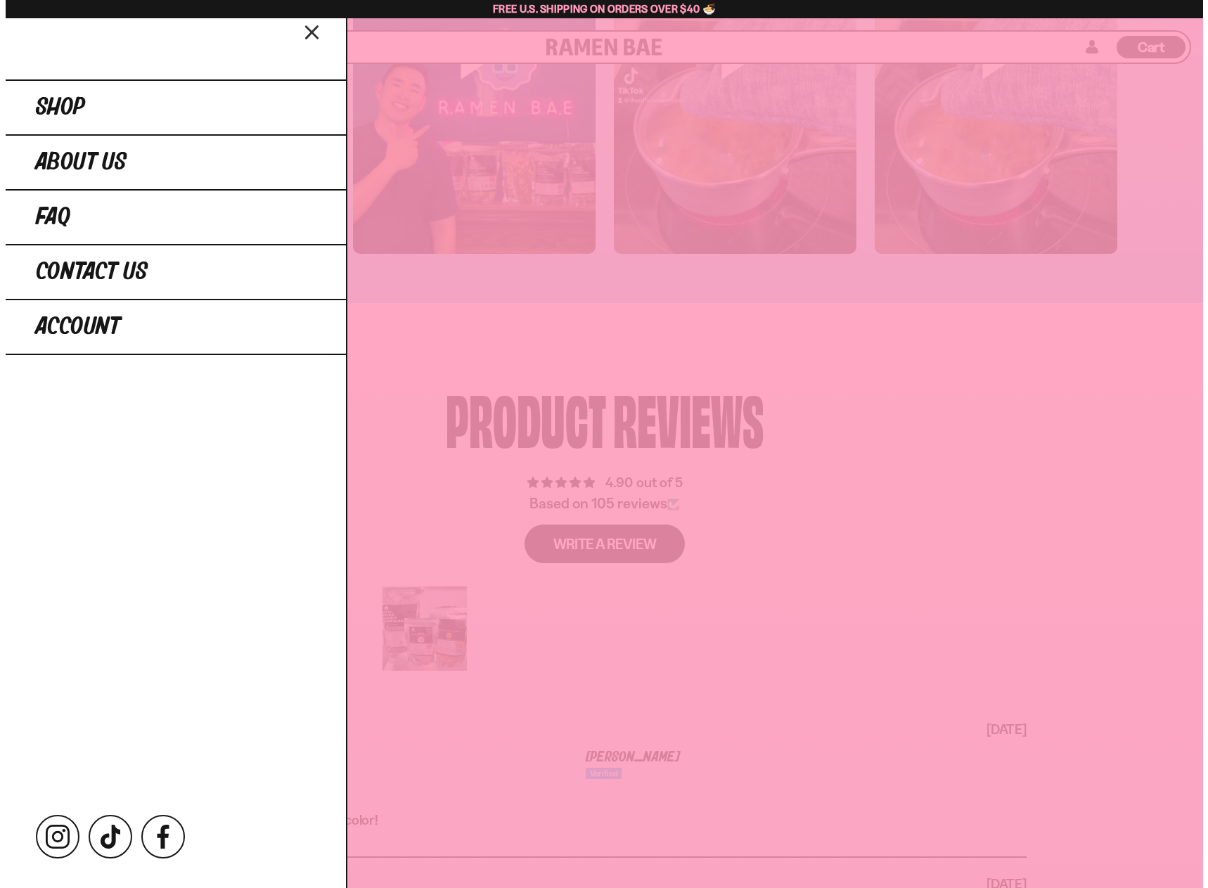
scroll to position [4304, 0]
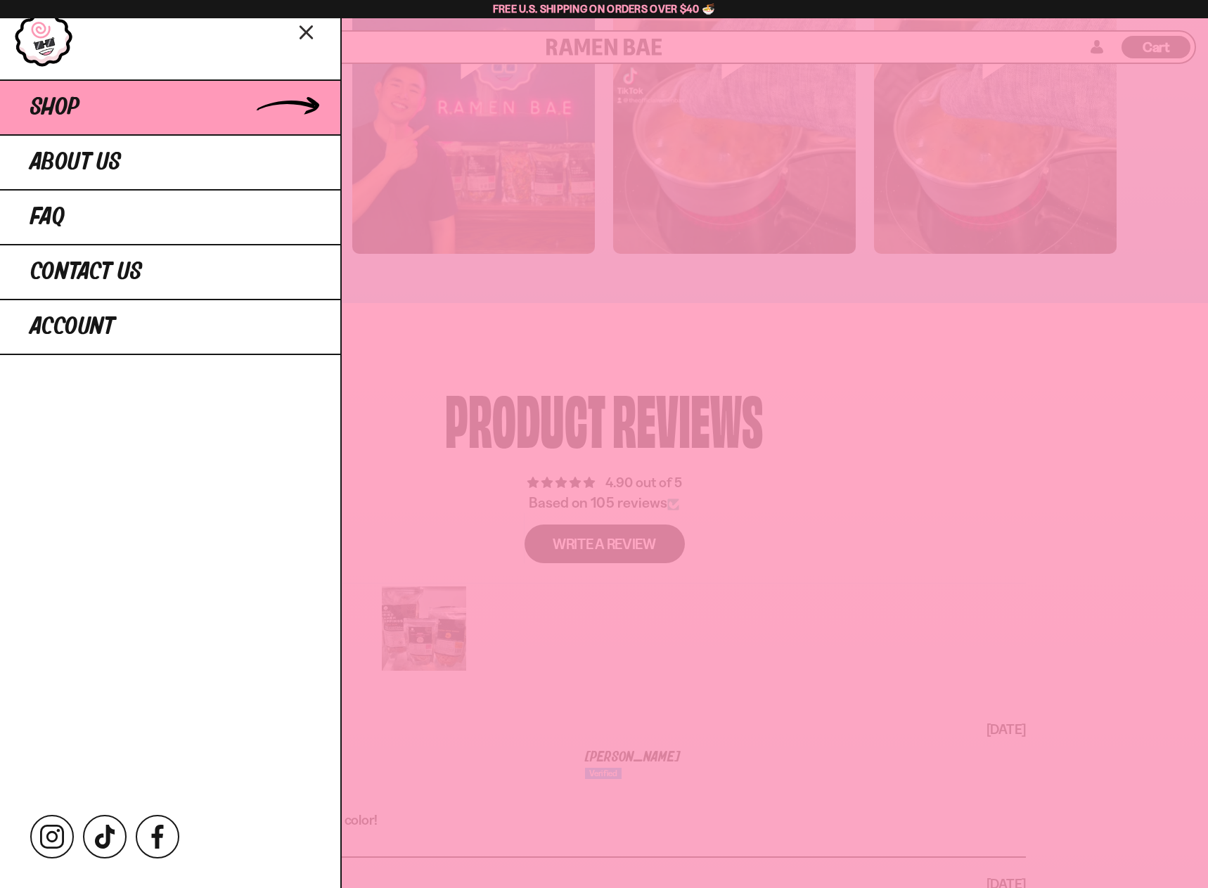
click at [106, 110] on link "Shop" at bounding box center [170, 106] width 340 height 55
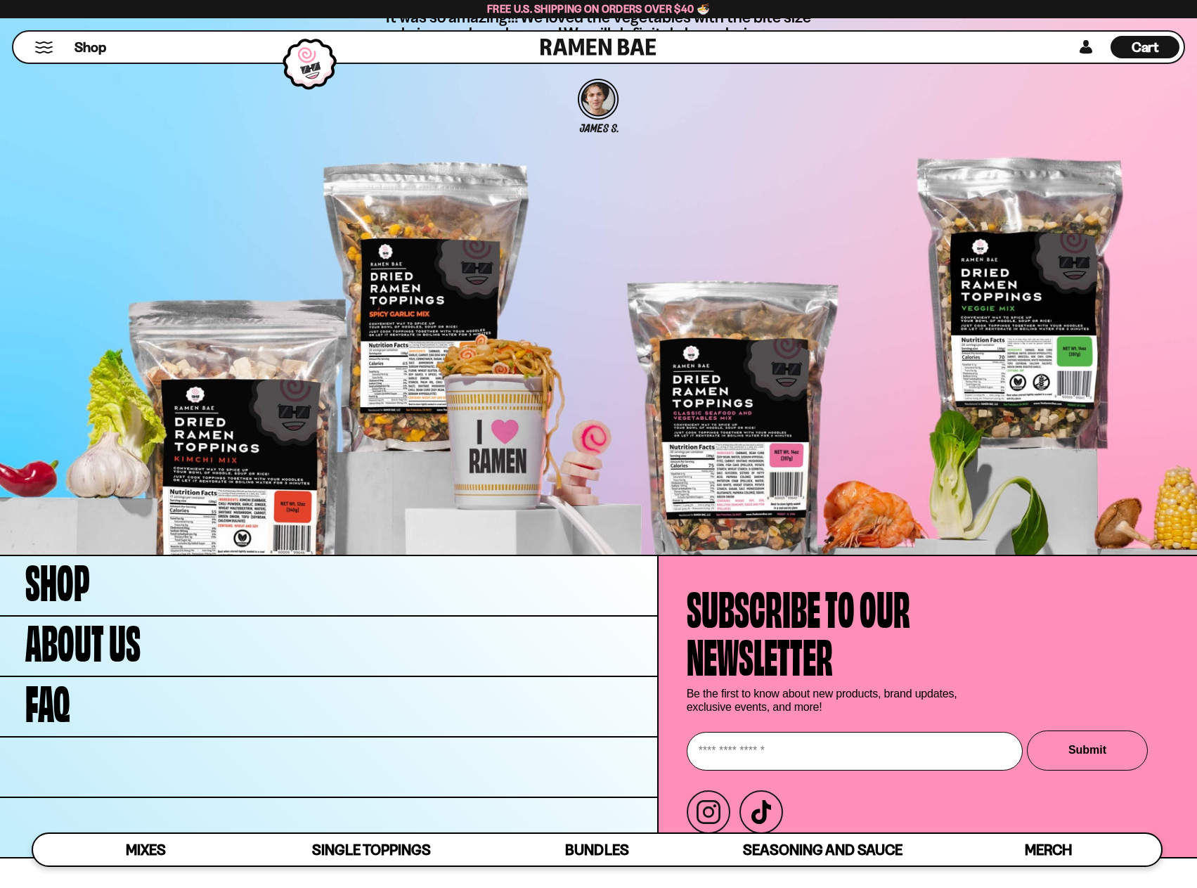
scroll to position [4858, 0]
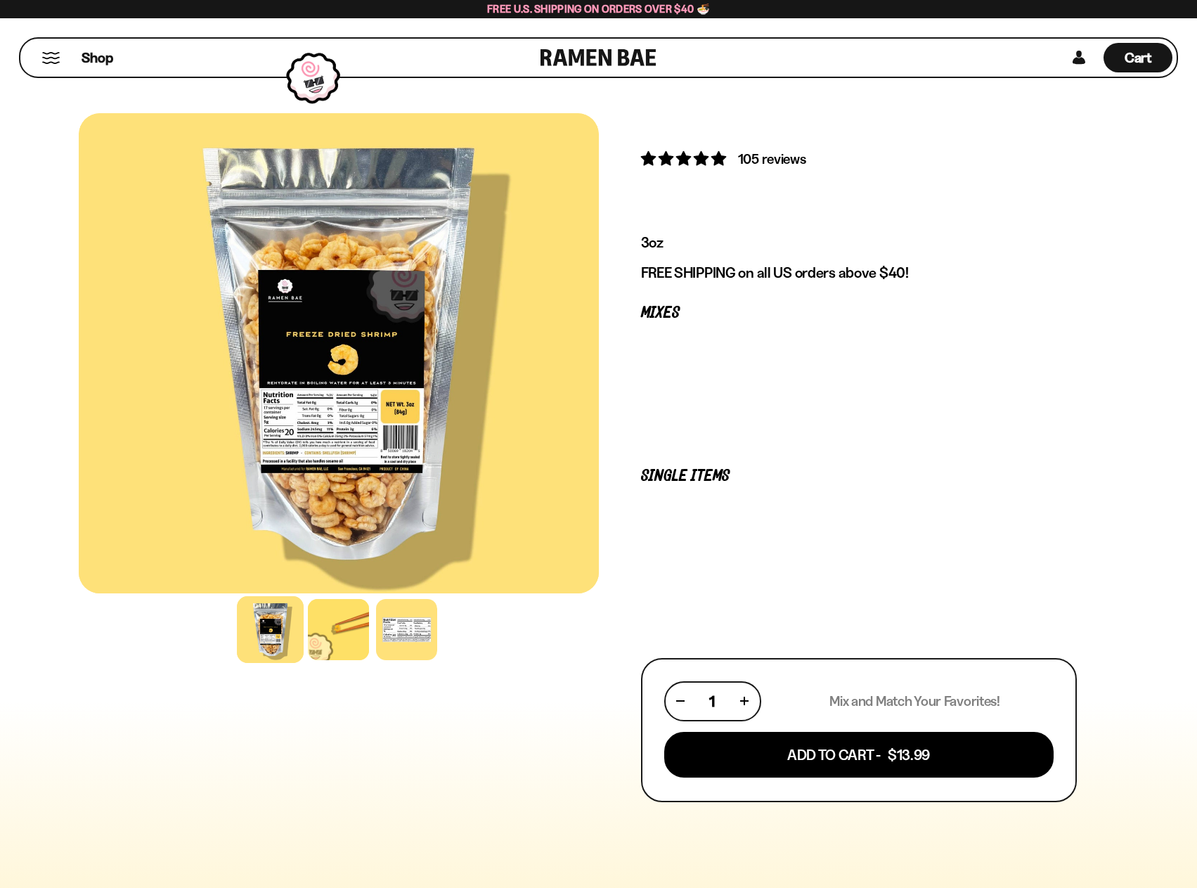
scroll to position [4304, 0]
